Goal: Task Accomplishment & Management: Use online tool/utility

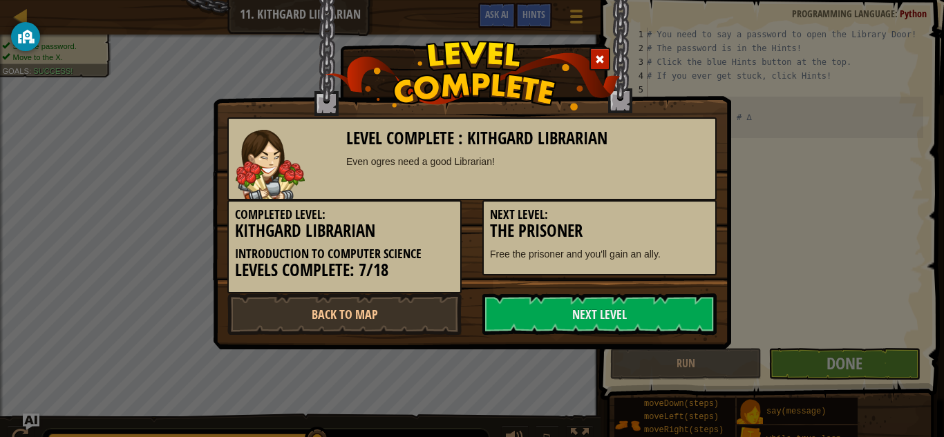
scroll to position [6, 0]
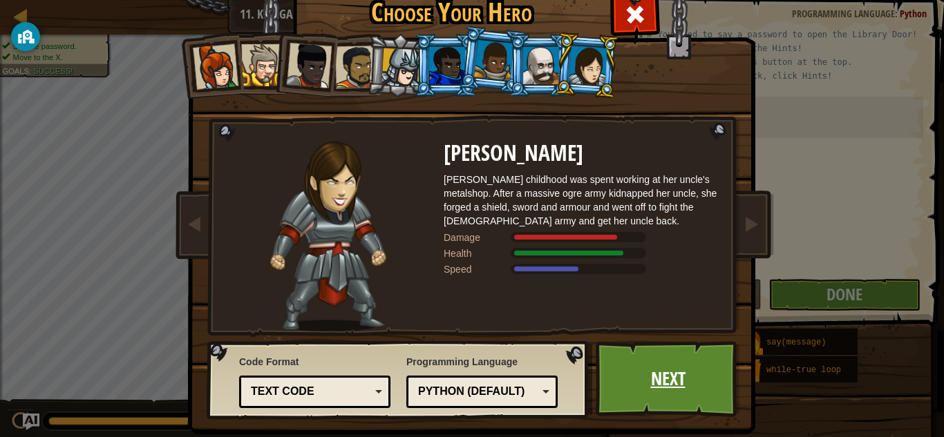
click at [680, 398] on link "Next" at bounding box center [668, 379] width 144 height 76
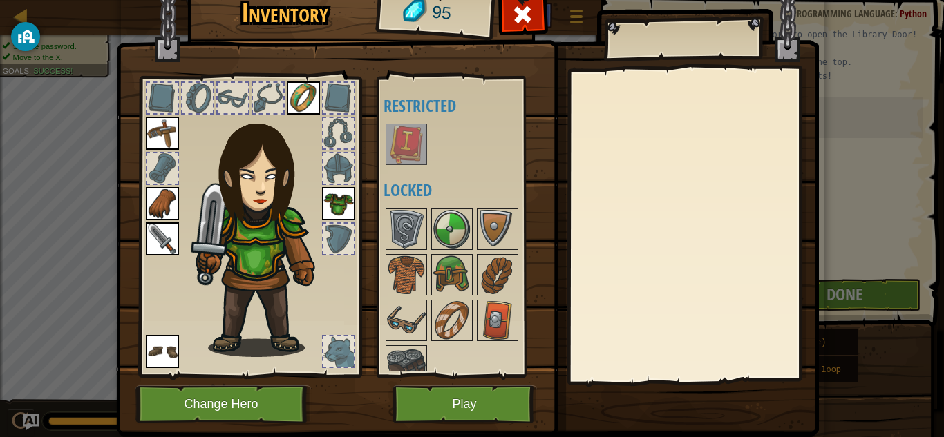
click at [404, 143] on img at bounding box center [406, 144] width 39 height 39
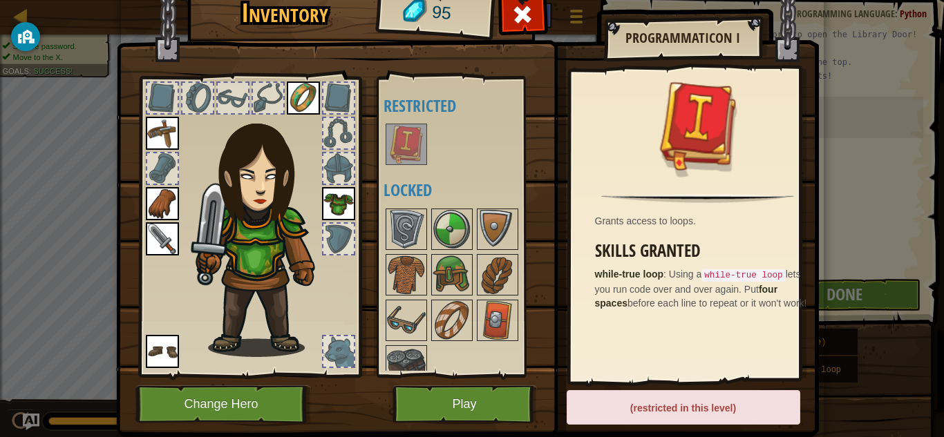
click at [466, 164] on div at bounding box center [470, 145] width 173 height 46
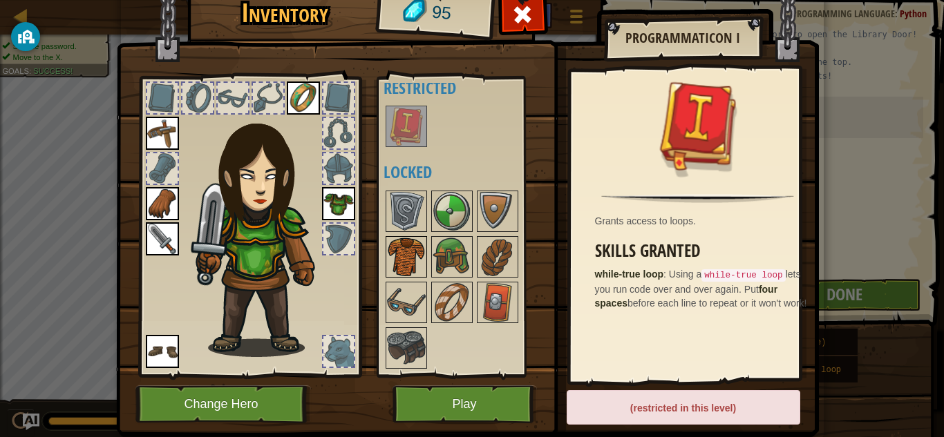
click at [390, 250] on img at bounding box center [406, 257] width 39 height 39
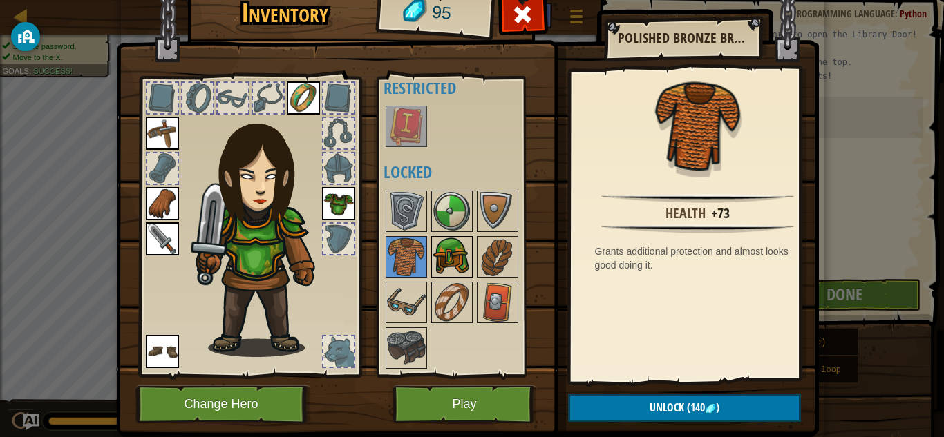
click at [442, 257] on img at bounding box center [452, 257] width 39 height 39
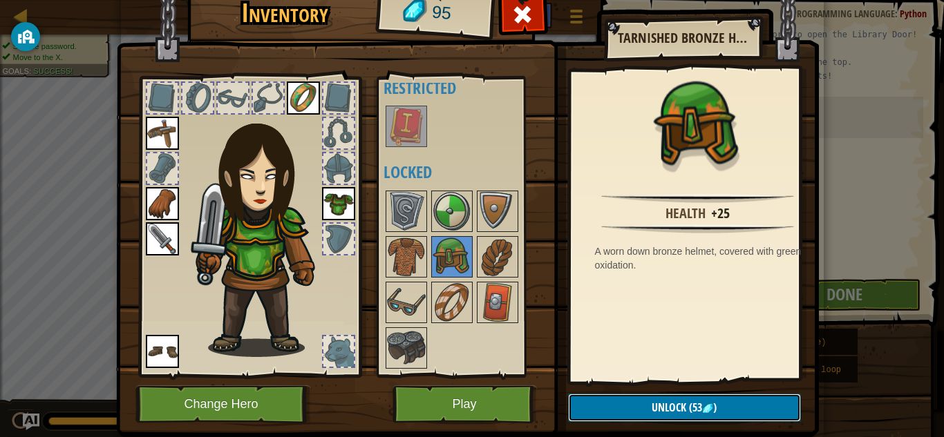
click at [679, 408] on span "Unlock" at bounding box center [669, 407] width 35 height 15
click at [724, 401] on button "Confirm" at bounding box center [684, 408] width 233 height 28
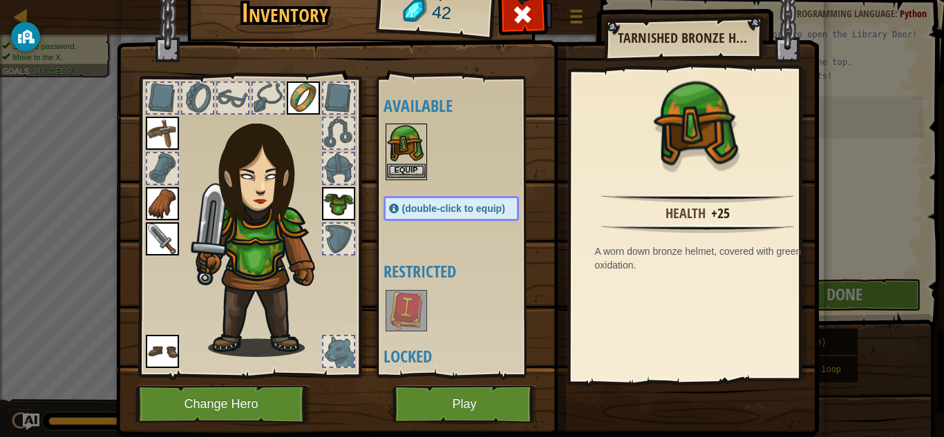
click at [400, 163] on img at bounding box center [406, 144] width 39 height 39
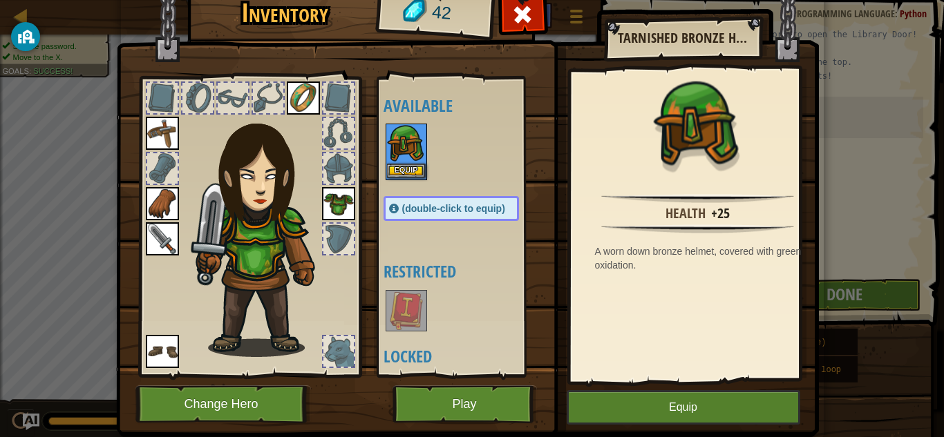
click at [400, 163] on img at bounding box center [406, 144] width 39 height 39
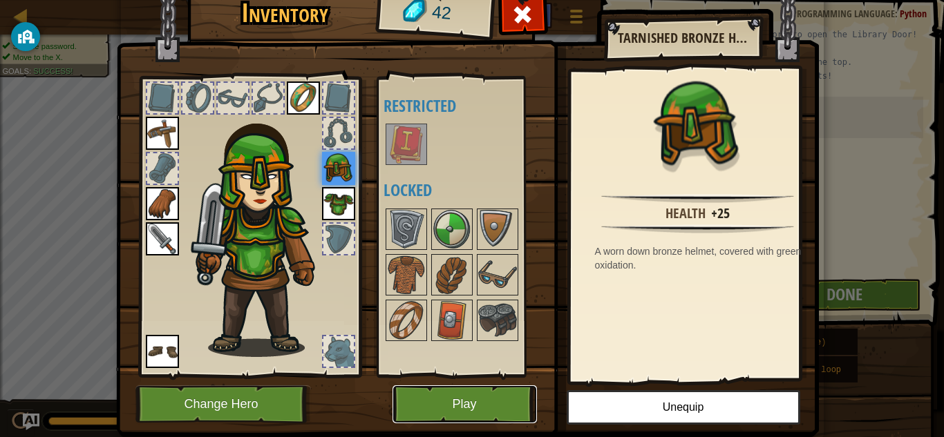
click at [435, 413] on button "Play" at bounding box center [465, 405] width 144 height 38
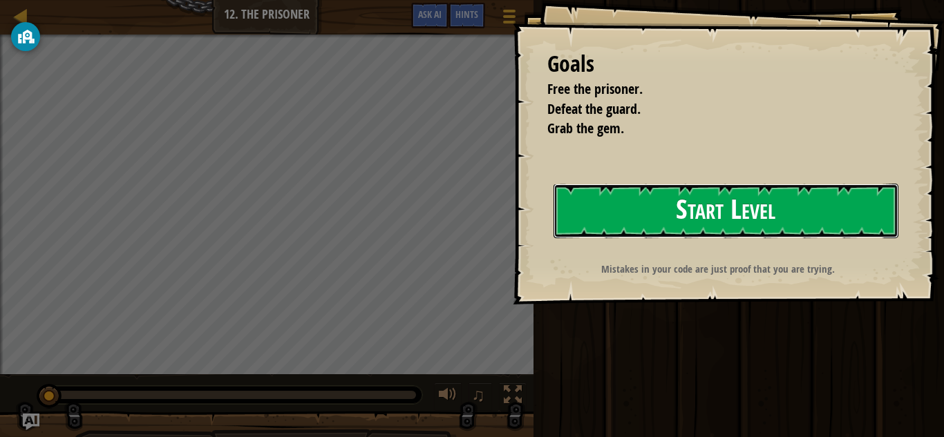
click at [657, 212] on button "Start Level" at bounding box center [726, 211] width 345 height 55
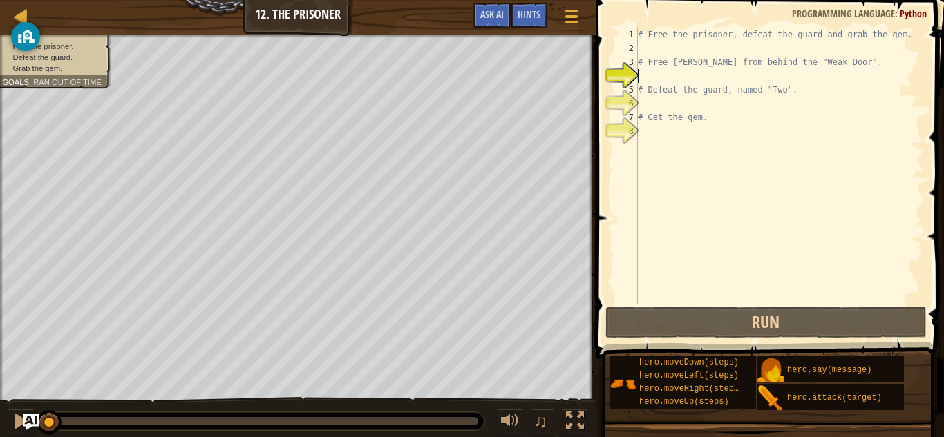
click at [724, 24] on span at bounding box center [771, 159] width 359 height 399
click at [907, 30] on div "# Free the prisoner, defeat the guard and grab the gem. # Free [PERSON_NAME] fr…" at bounding box center [779, 180] width 288 height 304
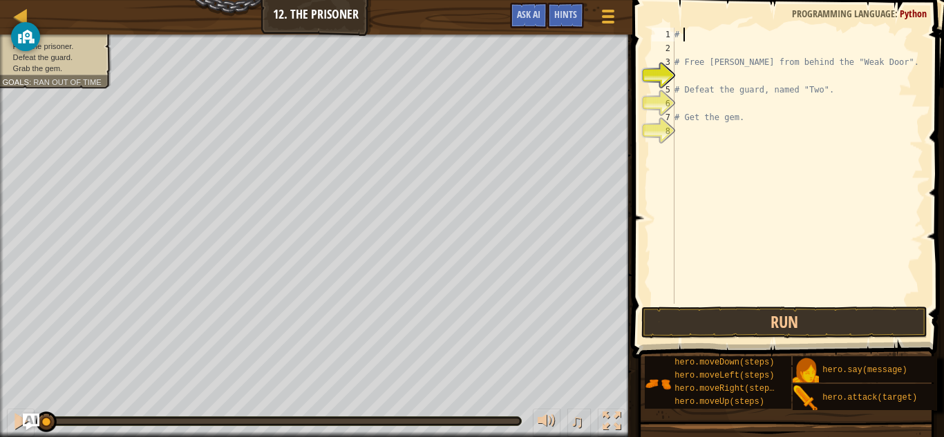
type textarea "#"
type textarea "h"
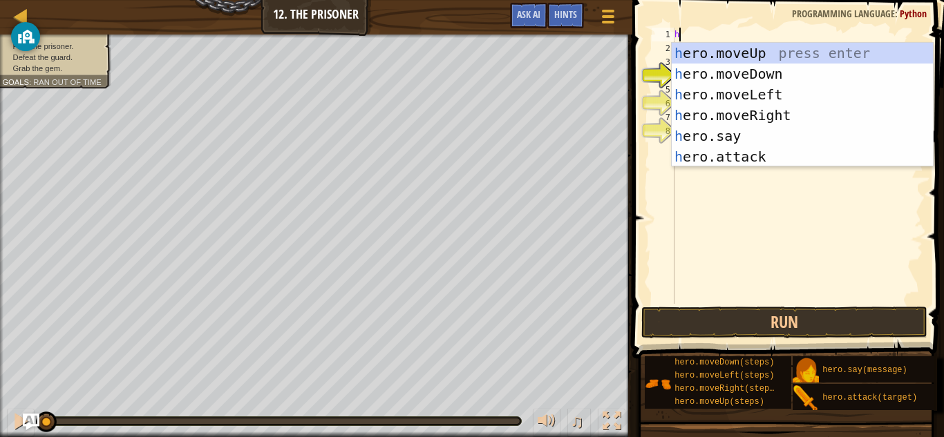
scroll to position [6, 0]
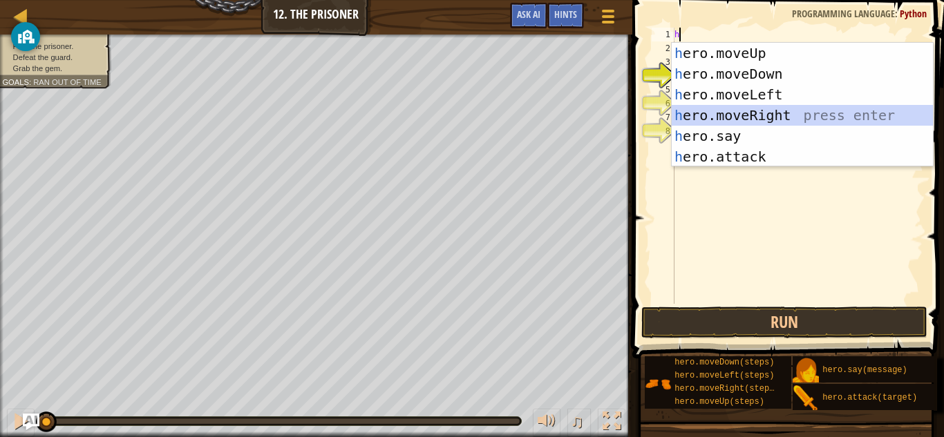
click at [775, 108] on div "h ero.moveUp press enter h ero.moveDown press enter h ero.moveLeft press enter …" at bounding box center [802, 126] width 261 height 166
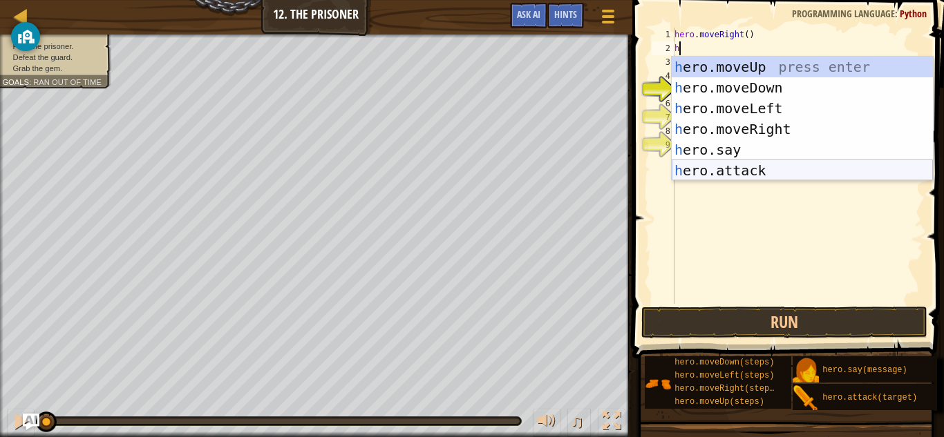
click at [769, 164] on div "h ero.moveUp press enter h ero.moveDown press enter h ero.moveLeft press enter …" at bounding box center [802, 140] width 261 height 166
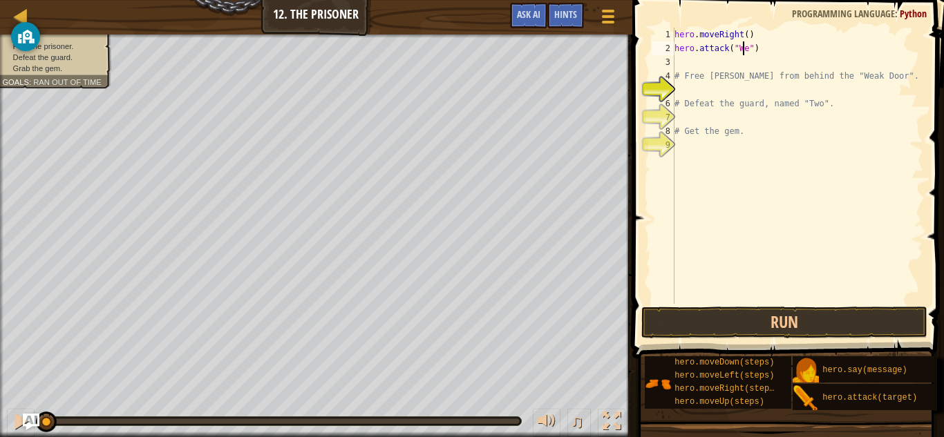
scroll to position [6, 6]
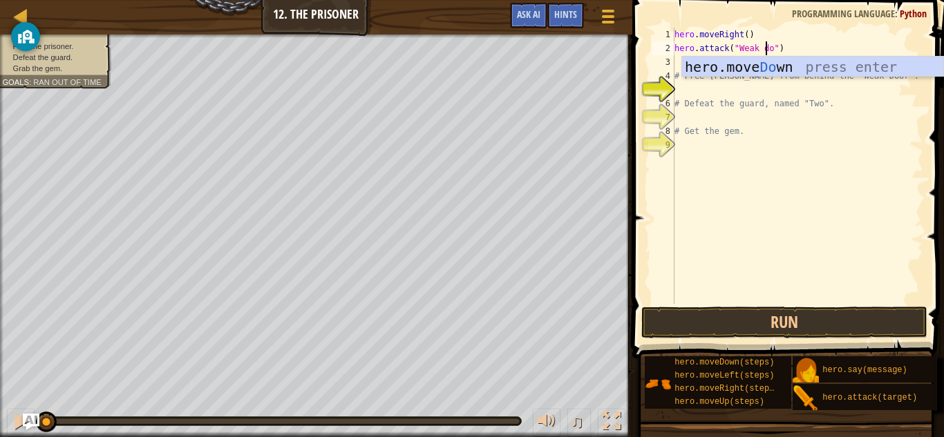
type textarea "hero.attack("Weak door")"
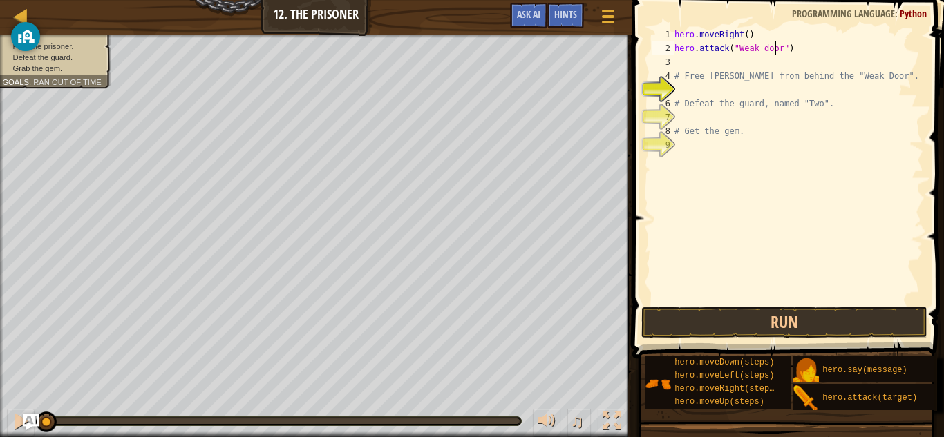
scroll to position [6, 8]
click at [687, 62] on div "hero . moveRight ( ) hero . attack ( "Weak door" ) # Free [PERSON_NAME] from be…" at bounding box center [798, 180] width 252 height 304
click at [744, 312] on button "Run" at bounding box center [784, 323] width 287 height 32
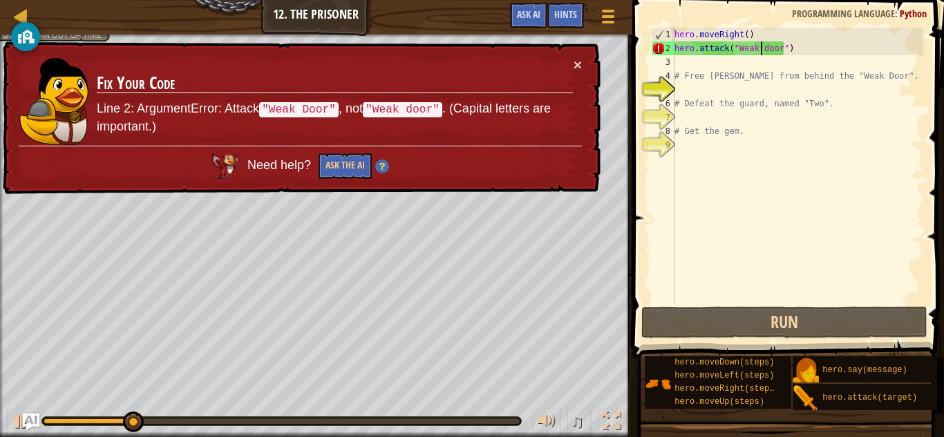
click at [760, 50] on div "hero . moveRight ( ) hero . attack ( "Weak door" ) # Free [PERSON_NAME] from be…" at bounding box center [798, 180] width 252 height 304
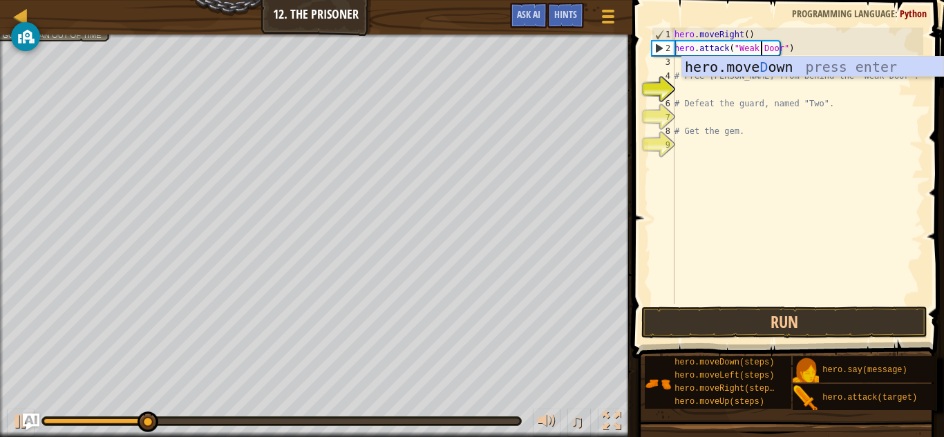
scroll to position [6, 7]
type textarea "hero.attack("Weak Door")"
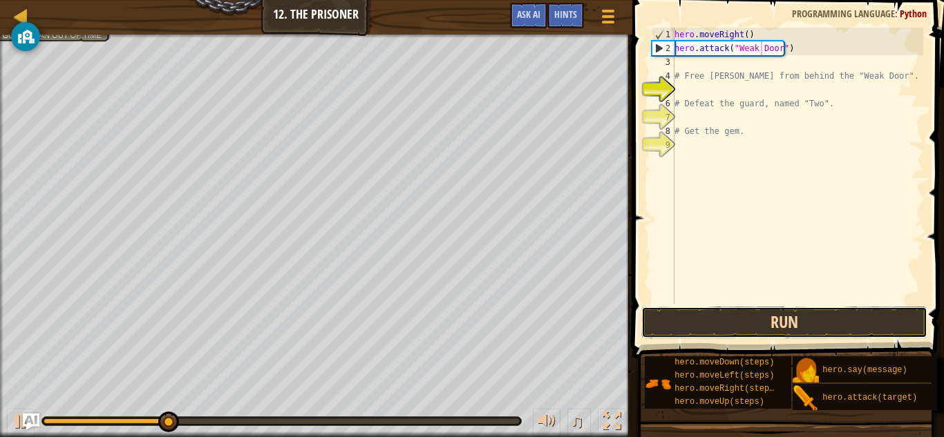
click at [726, 330] on button "Run" at bounding box center [784, 323] width 287 height 32
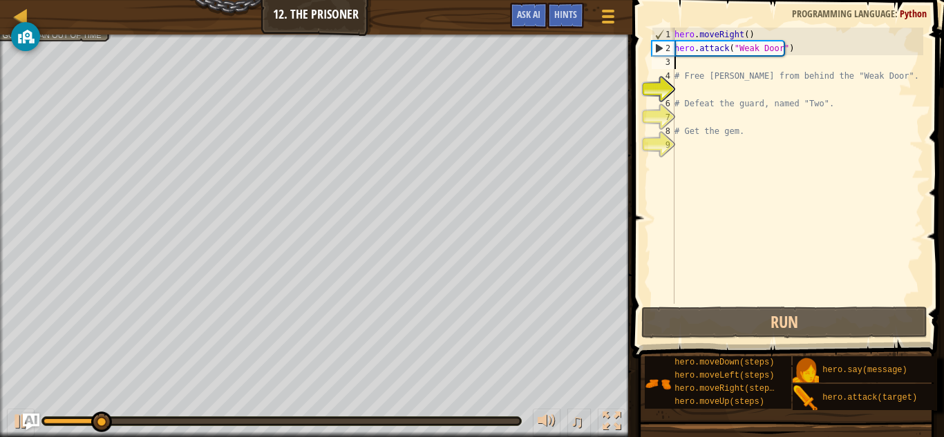
click at [684, 65] on div "hero . moveRight ( ) hero . attack ( "Weak Door" ) # Free [PERSON_NAME] from be…" at bounding box center [798, 180] width 252 height 304
type textarea "m"
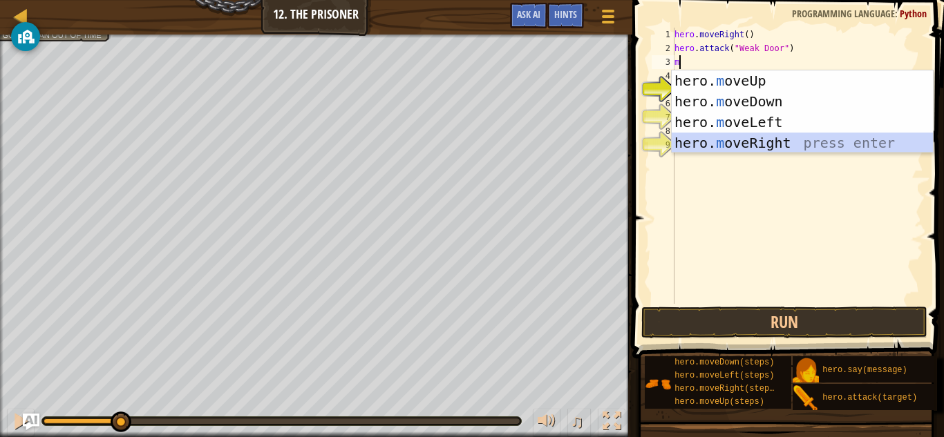
click at [746, 139] on div "hero. m oveUp press enter hero. m oveDown press enter hero. m oveLeft press ent…" at bounding box center [802, 132] width 261 height 124
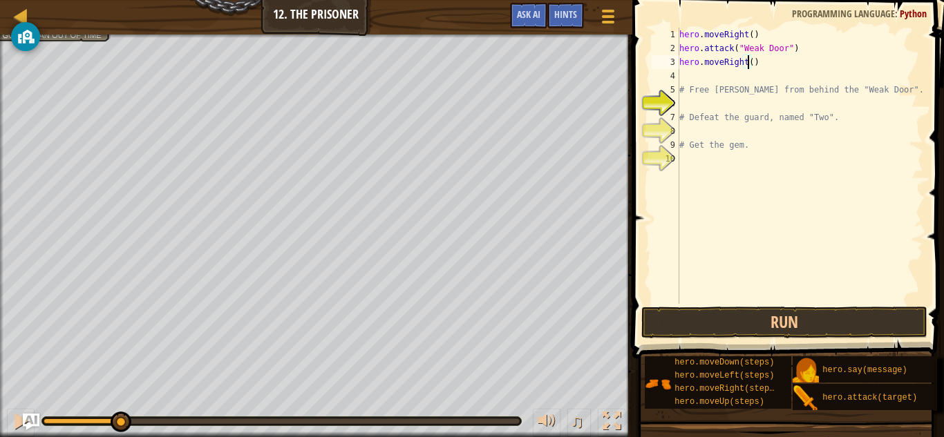
click at [748, 66] on div "hero . moveRight ( ) hero . attack ( "Weak Door" ) hero . moveRight ( ) # Free …" at bounding box center [800, 180] width 247 height 304
type textarea "hero.moveRight(2)"
click at [695, 77] on div "hero . moveRight ( ) hero . attack ( "Weak Door" ) hero . moveRight ( 2 ) # Fre…" at bounding box center [800, 180] width 247 height 304
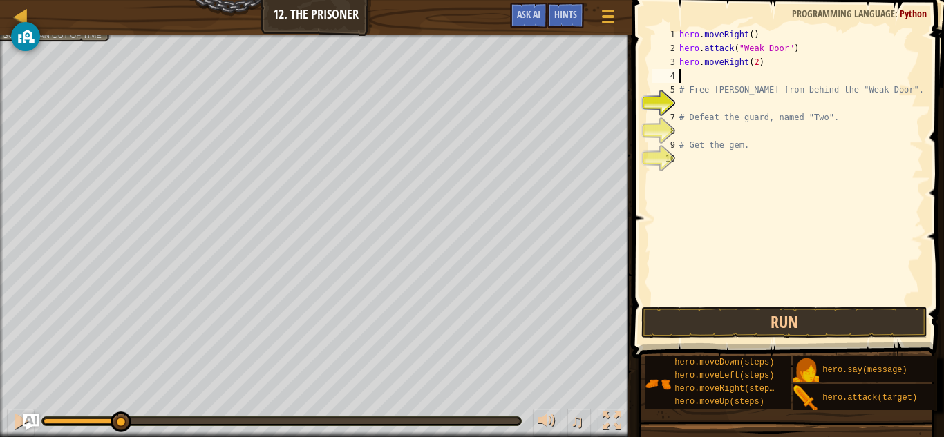
type textarea "m"
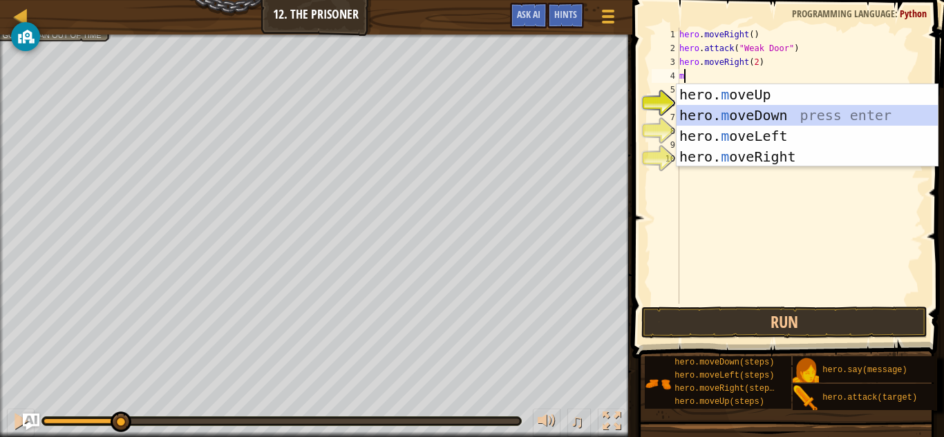
click at [768, 113] on div "hero. m oveUp press enter hero. m oveDown press enter hero. m oveLeft press ent…" at bounding box center [807, 146] width 261 height 124
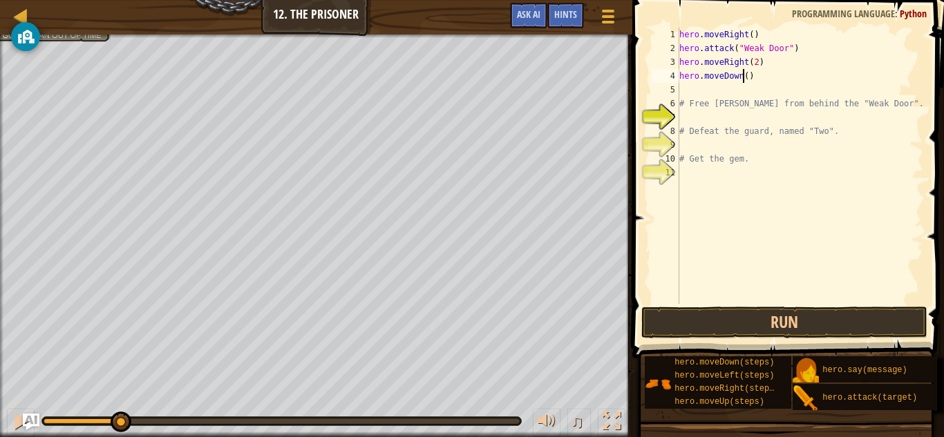
click at [744, 75] on div "hero . moveRight ( ) hero . attack ( "Weak Door" ) hero . moveRight ( 2 ) hero …" at bounding box center [800, 180] width 247 height 304
type textarea "hero.moveDown(3)"
click at [695, 94] on div "hero . moveRight ( ) hero . attack ( "Weak Door" ) hero . moveRight ( 2 ) hero …" at bounding box center [800, 180] width 247 height 304
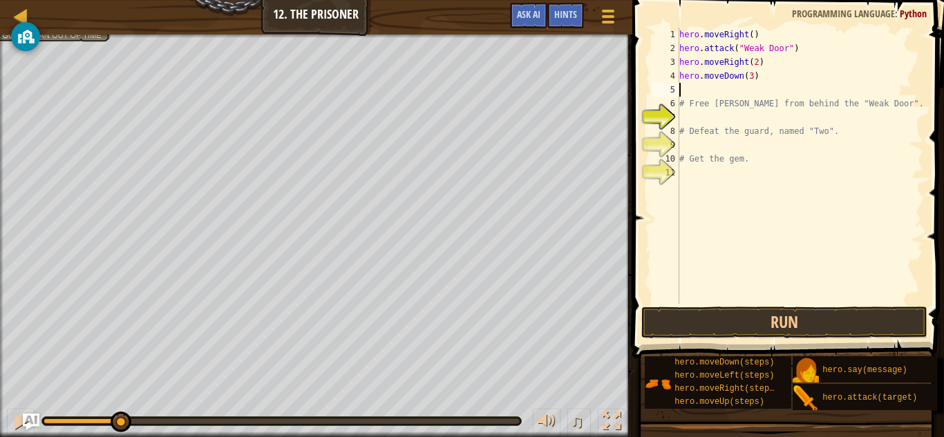
type textarea "h"
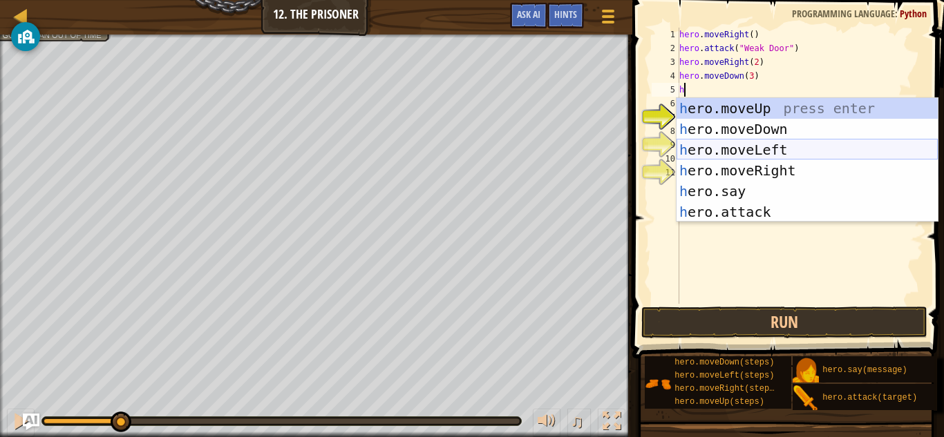
click at [772, 151] on div "h ero.moveUp press enter h ero.moveDown press enter h ero.moveLeft press enter …" at bounding box center [807, 181] width 261 height 166
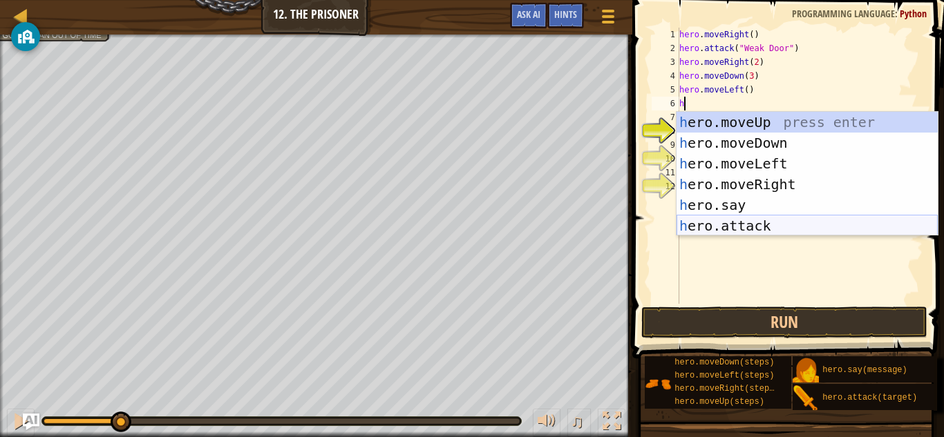
click at [761, 221] on div "h ero.moveUp press enter h ero.moveDown press enter h ero.moveLeft press enter …" at bounding box center [807, 195] width 261 height 166
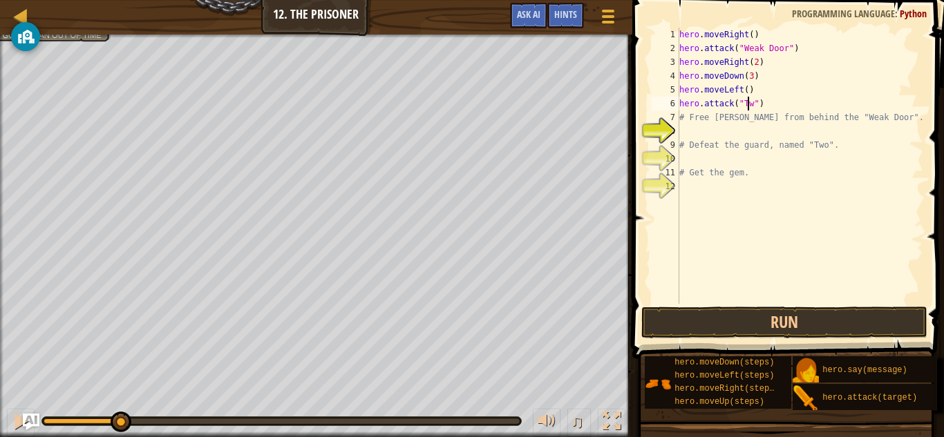
scroll to position [6, 6]
type textarea "hero.attack("Two")"
click at [698, 126] on div "hero . moveRight ( ) hero . attack ( "Weak Door" ) hero . moveRight ( 2 ) hero …" at bounding box center [800, 180] width 247 height 304
click at [874, 124] on div "hero . moveRight ( ) hero . attack ( "Weak Door" ) hero . moveRight ( 2 ) hero …" at bounding box center [800, 180] width 247 height 304
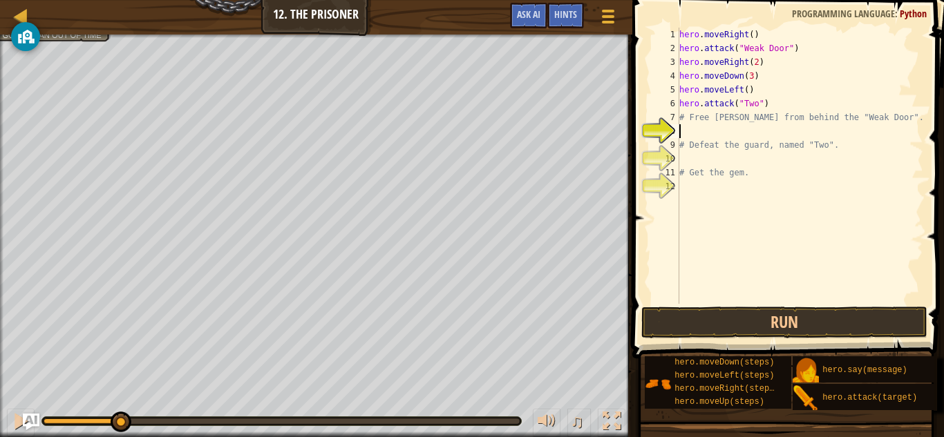
click at [874, 124] on div "hero . moveRight ( ) hero . attack ( "Weak Door" ) hero . moveRight ( 2 ) hero …" at bounding box center [800, 180] width 247 height 304
click at [869, 117] on div "hero . moveRight ( ) hero . attack ( "Weak Door" ) hero . moveRight ( 2 ) hero …" at bounding box center [800, 180] width 247 height 304
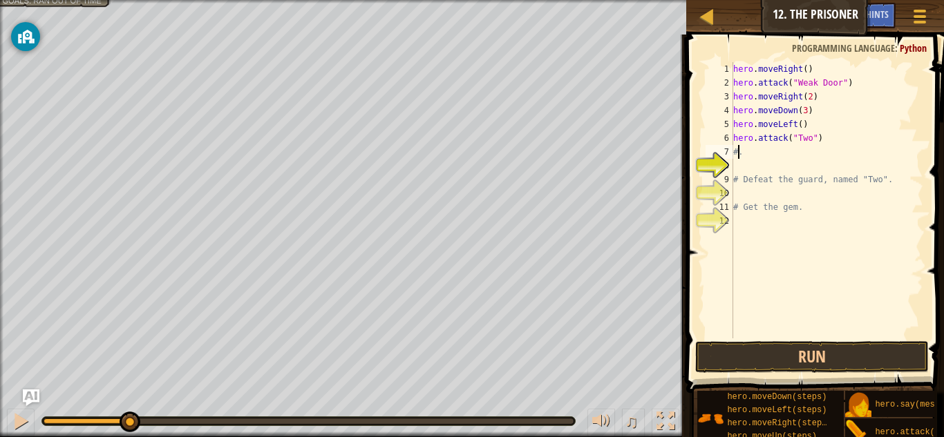
type textarea "."
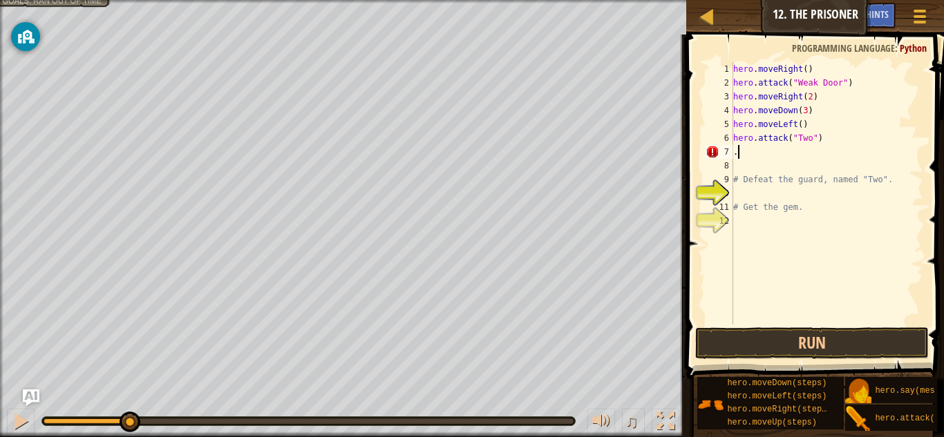
click at [747, 153] on div "hero . moveRight ( ) hero . attack ( "Weak Door" ) hero . moveRight ( 2 ) hero …" at bounding box center [827, 207] width 193 height 290
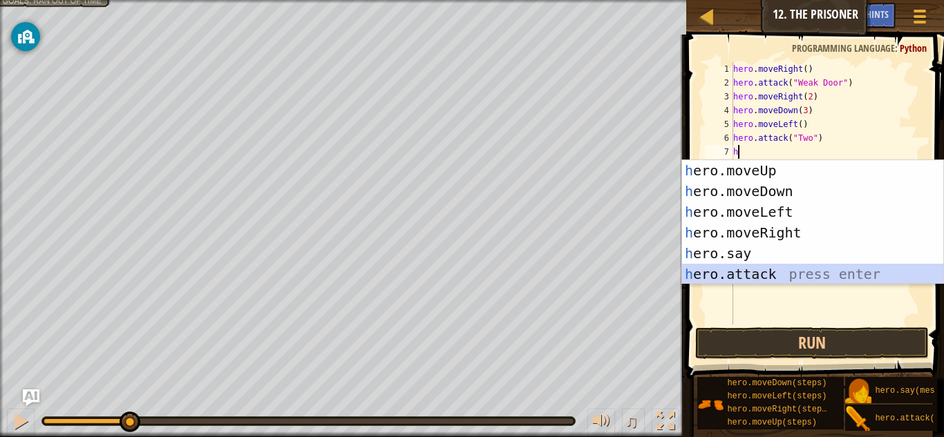
click at [775, 271] on div "h ero.moveUp press enter h ero.moveDown press enter h ero.moveLeft press enter …" at bounding box center [812, 243] width 261 height 166
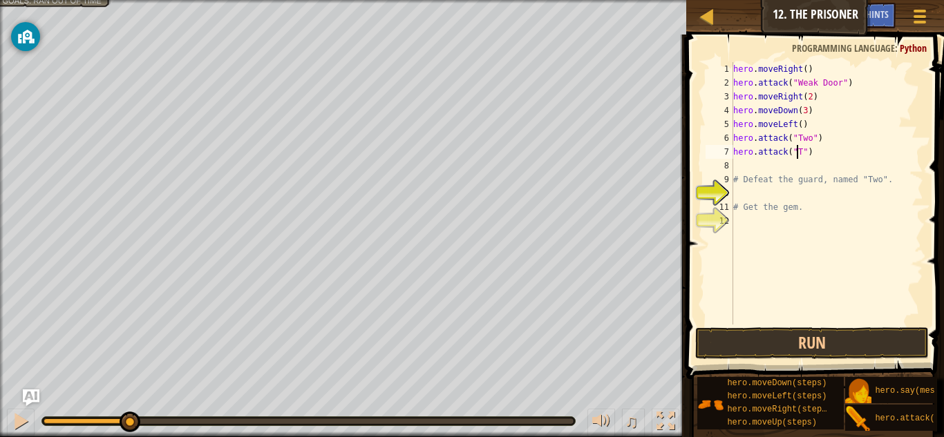
scroll to position [6, 6]
type textarea "hero.attack("Two")"
click at [739, 165] on div "hero . moveRight ( ) hero . attack ( "Weak Door" ) hero . moveRight ( 2 ) hero …" at bounding box center [827, 207] width 193 height 290
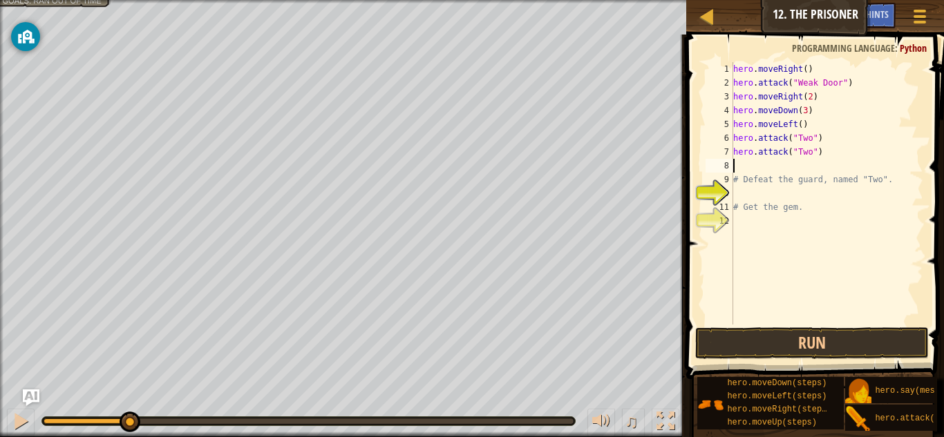
type textarea "m"
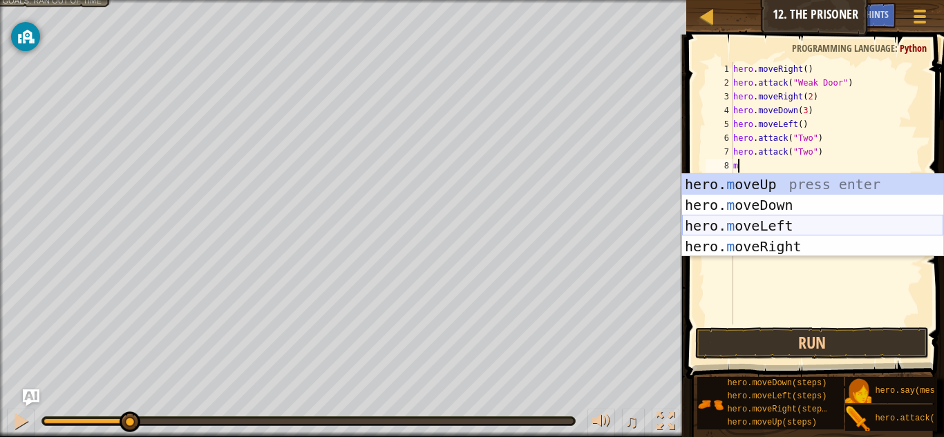
click at [780, 229] on div "hero. m oveUp press enter hero. m oveDown press enter hero. m oveLeft press ent…" at bounding box center [812, 236] width 261 height 124
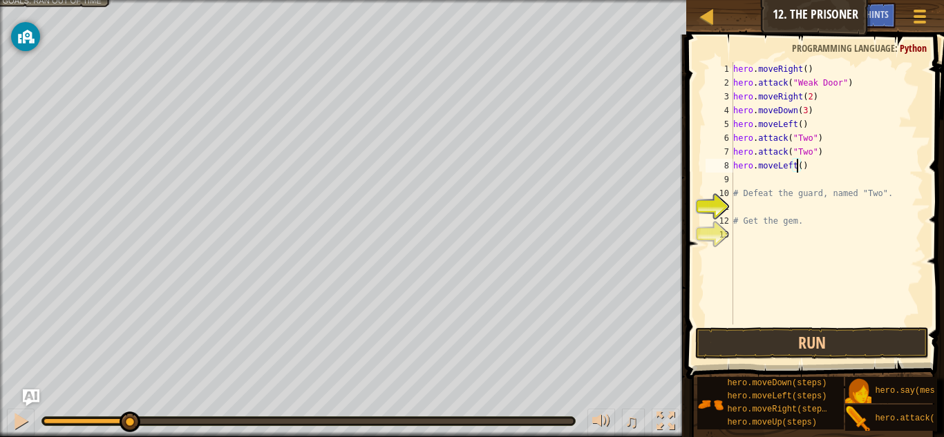
click at [797, 168] on div "hero . moveRight ( ) hero . attack ( "Weak Door" ) hero . moveRight ( 2 ) hero …" at bounding box center [827, 207] width 193 height 290
click at [726, 339] on button "Run" at bounding box center [812, 344] width 234 height 32
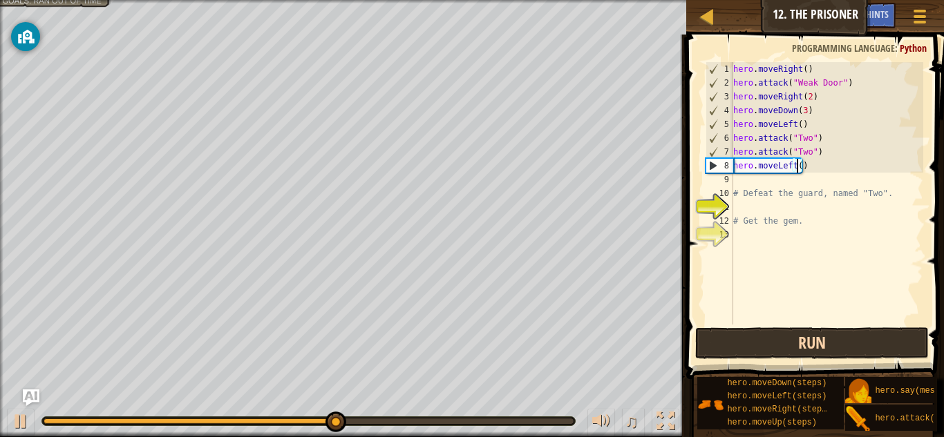
scroll to position [6, 5]
click at [826, 164] on div "hero . moveRight ( ) hero . attack ( "Weak Door" ) hero . moveRight ( 2 ) hero …" at bounding box center [827, 207] width 193 height 290
click at [813, 160] on div "hero . moveRight ( ) hero . attack ( "Weak Door" ) hero . moveRight ( 2 ) hero …" at bounding box center [827, 207] width 193 height 290
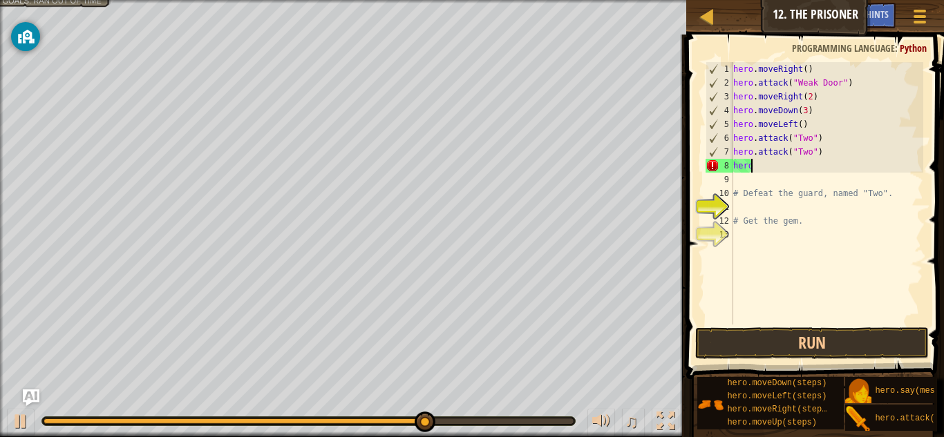
type textarea "h"
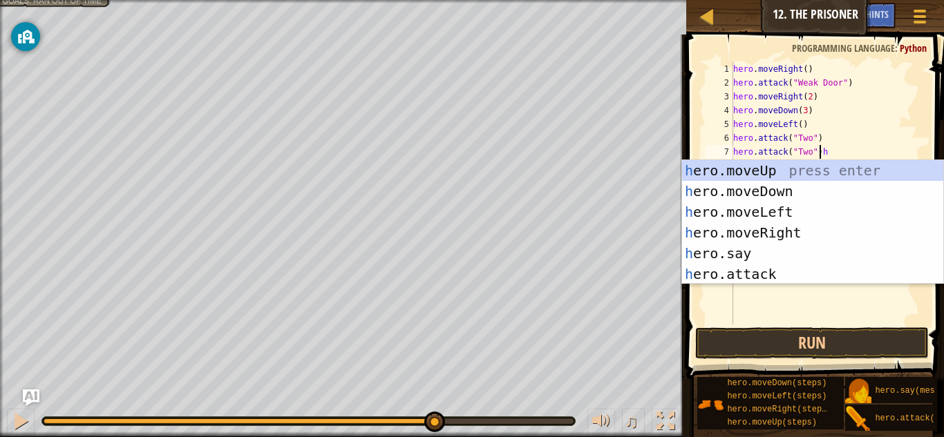
scroll to position [6, 6]
click at [742, 162] on div "h ero.moveUp press enter h ero.moveDown press enter h ero.moveLeft press enter …" at bounding box center [812, 243] width 261 height 166
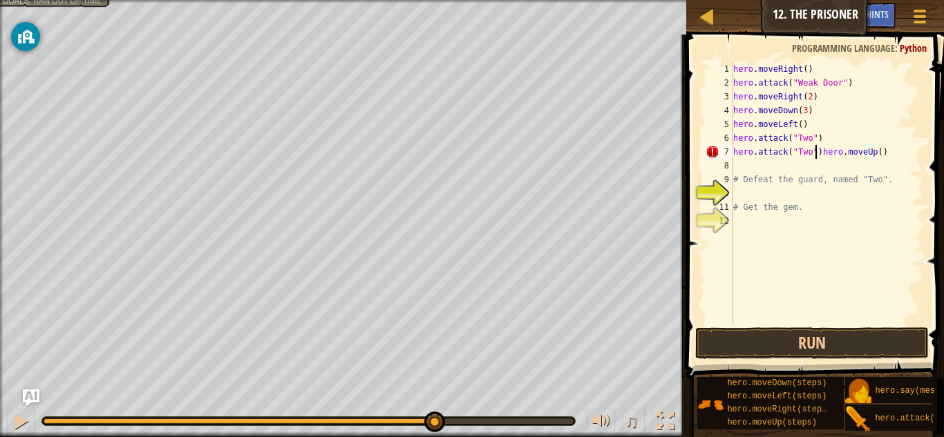
click at [816, 154] on div "hero . moveRight ( ) hero . attack ( "Weak Door" ) hero . moveRight ( 2 ) hero …" at bounding box center [827, 207] width 193 height 290
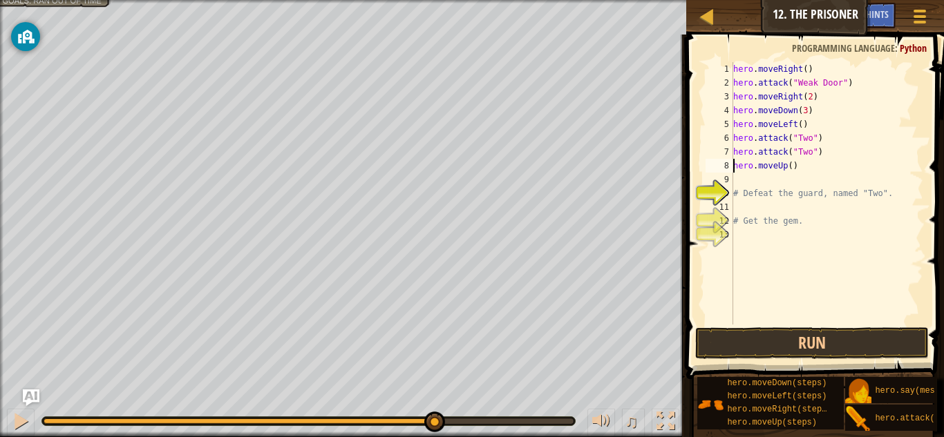
scroll to position [6, 4]
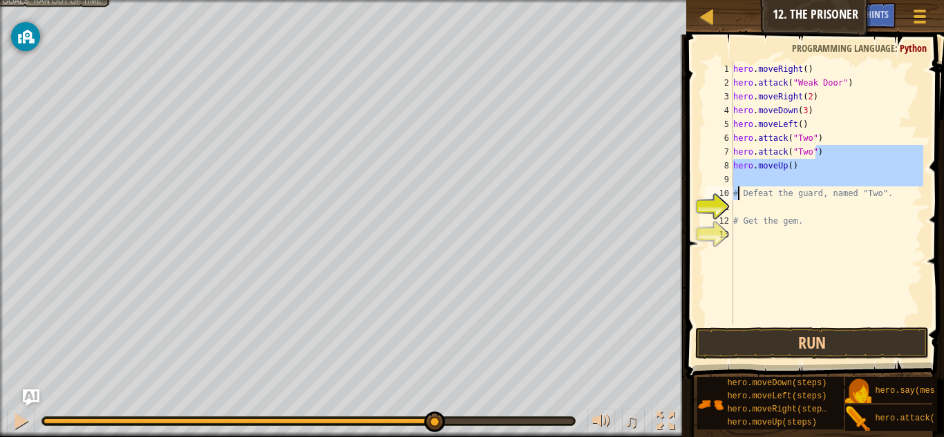
drag, startPoint x: 816, startPoint y: 154, endPoint x: 736, endPoint y: 183, distance: 84.6
click at [736, 183] on div "hero . moveRight ( ) hero . attack ( "Weak Door" ) hero . moveRight ( 2 ) hero …" at bounding box center [827, 207] width 193 height 290
type textarea "hero.moveUp()"
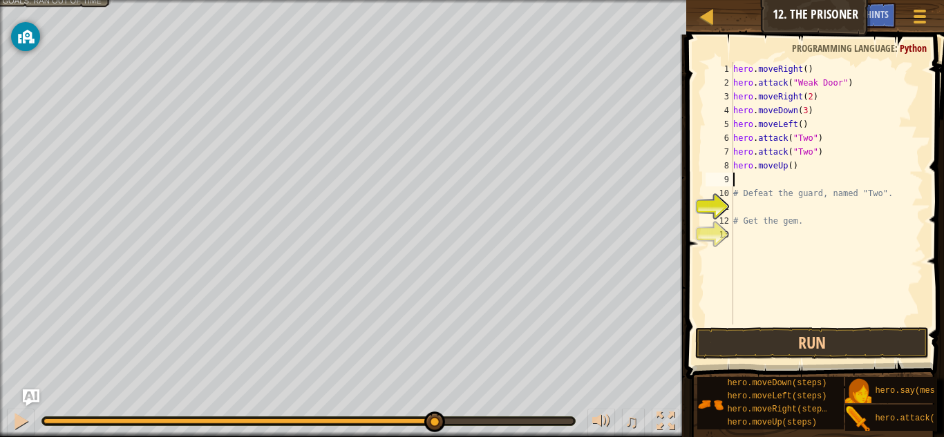
click at [736, 183] on div "hero . moveRight ( ) hero . attack ( "Weak Door" ) hero . moveRight ( 2 ) hero …" at bounding box center [827, 207] width 193 height 290
type textarea "r"
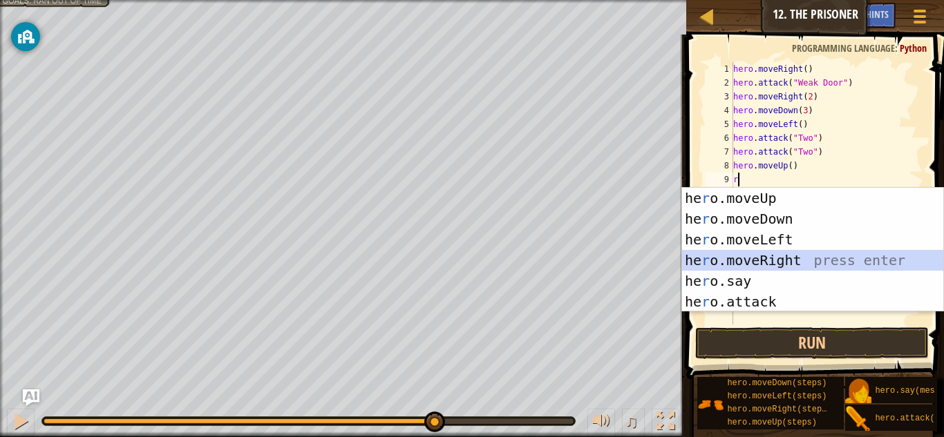
click at [776, 265] on div "he r o.moveUp press enter he r o.moveDown press enter he r o.moveLeft press ent…" at bounding box center [812, 271] width 261 height 166
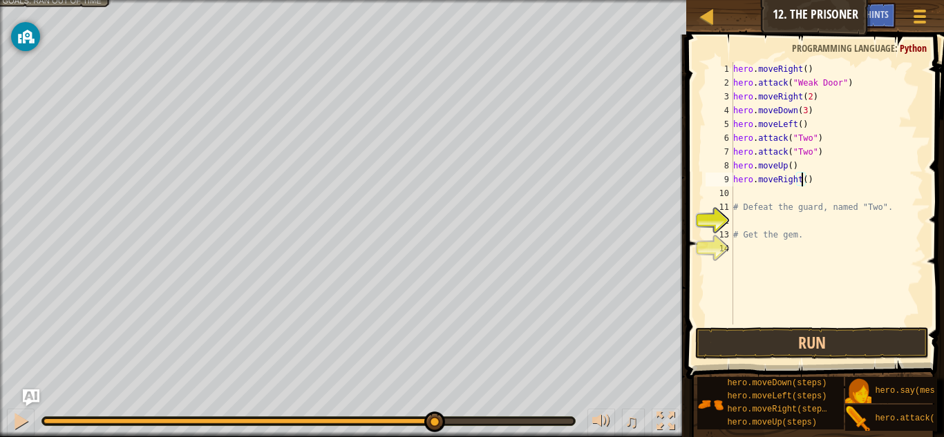
click at [802, 181] on div "hero . moveRight ( ) hero . attack ( "Weak Door" ) hero . moveRight ( 2 ) hero …" at bounding box center [827, 207] width 193 height 290
type textarea "hero.moveRight(3)"
click at [753, 191] on div "hero . moveRight ( ) hero . attack ( "Weak Door" ) hero . moveRight ( 2 ) hero …" at bounding box center [827, 207] width 193 height 290
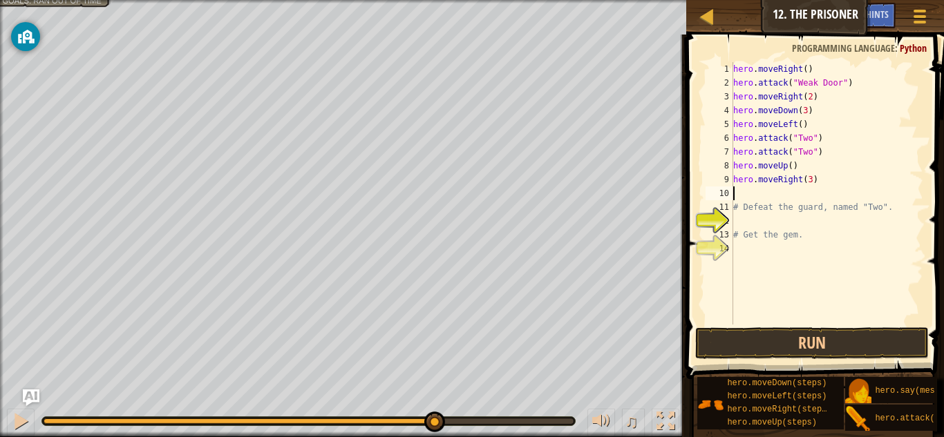
type textarea "h"
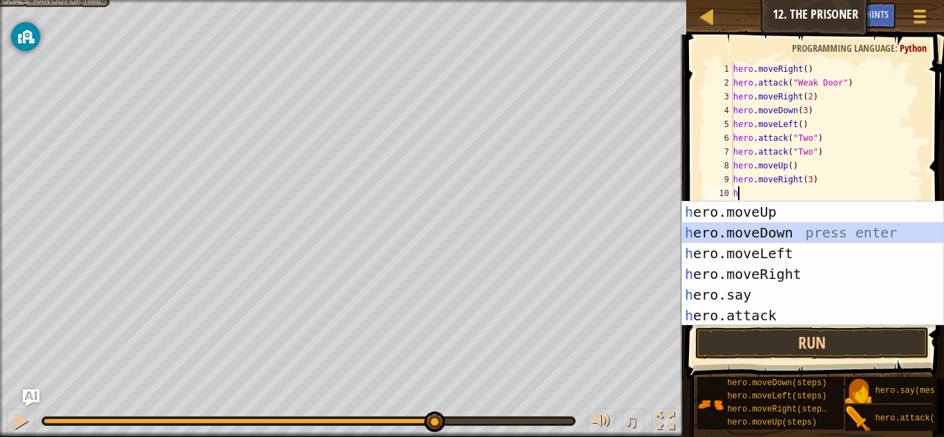
click at [740, 238] on div "h ero.moveUp press enter h ero.moveDown press enter h ero.moveLeft press enter …" at bounding box center [812, 285] width 261 height 166
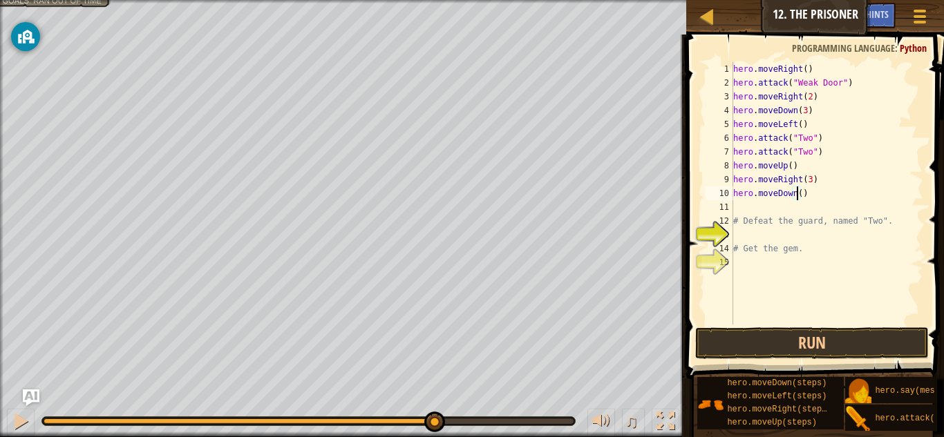
click at [796, 198] on div "hero . moveRight ( ) hero . attack ( "Weak Door" ) hero . moveRight ( 2 ) hero …" at bounding box center [827, 207] width 193 height 290
type textarea "hero.moveDown(3)"
click at [762, 342] on button "Run" at bounding box center [812, 344] width 234 height 32
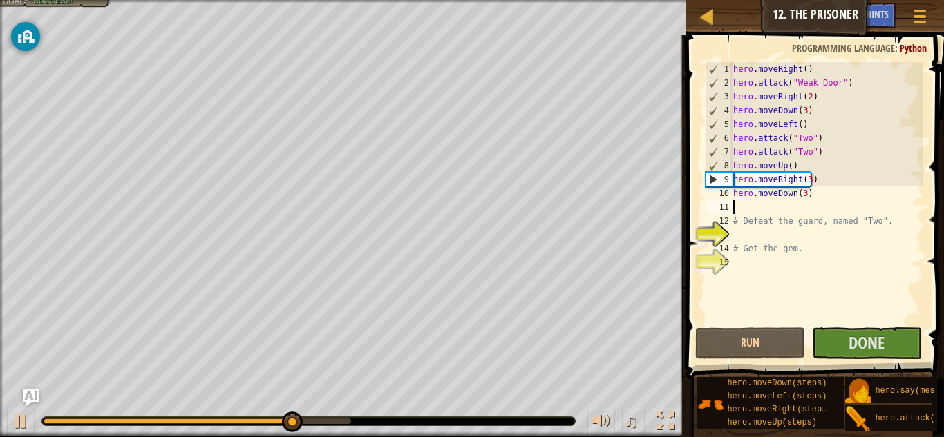
click at [755, 211] on div "hero . moveRight ( ) hero . attack ( "Weak Door" ) hero . moveRight ( 2 ) hero …" at bounding box center [827, 207] width 193 height 290
type textarea "h"
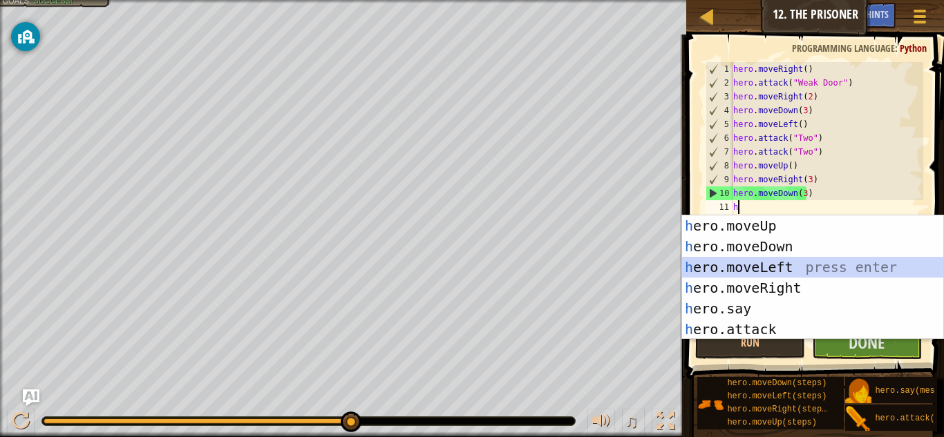
click at [804, 268] on div "h ero.moveUp press enter h ero.moveDown press enter h ero.moveLeft press enter …" at bounding box center [812, 299] width 261 height 166
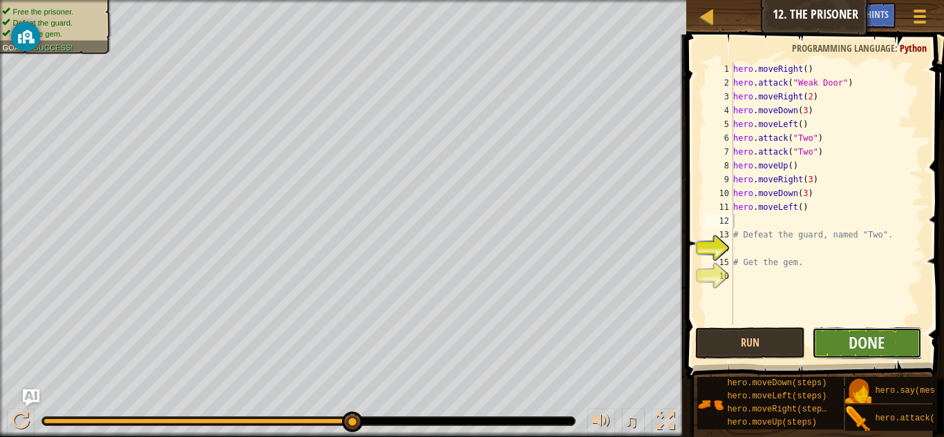
click at [840, 347] on button "Done" at bounding box center [867, 344] width 110 height 32
